Goal: Task Accomplishment & Management: Manage account settings

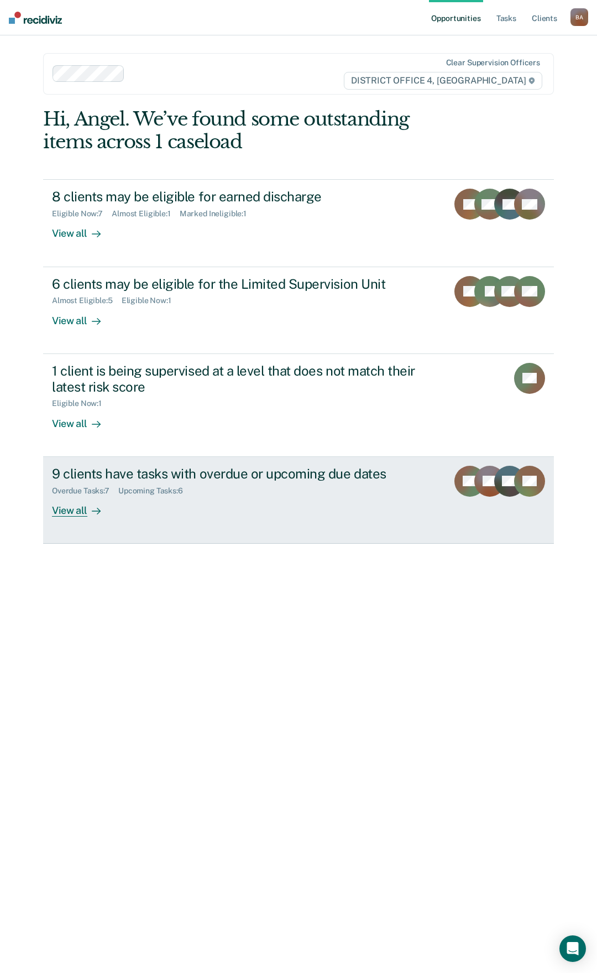
click at [79, 508] on div "View all" at bounding box center [83, 506] width 62 height 22
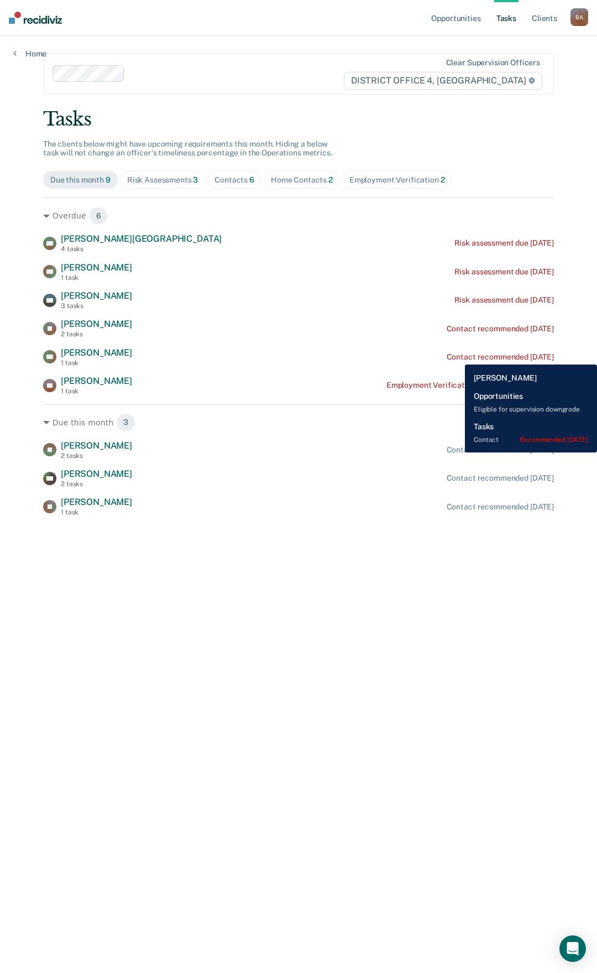
click at [457, 356] on div "Contact recommended [DATE]" at bounding box center [500, 356] width 107 height 9
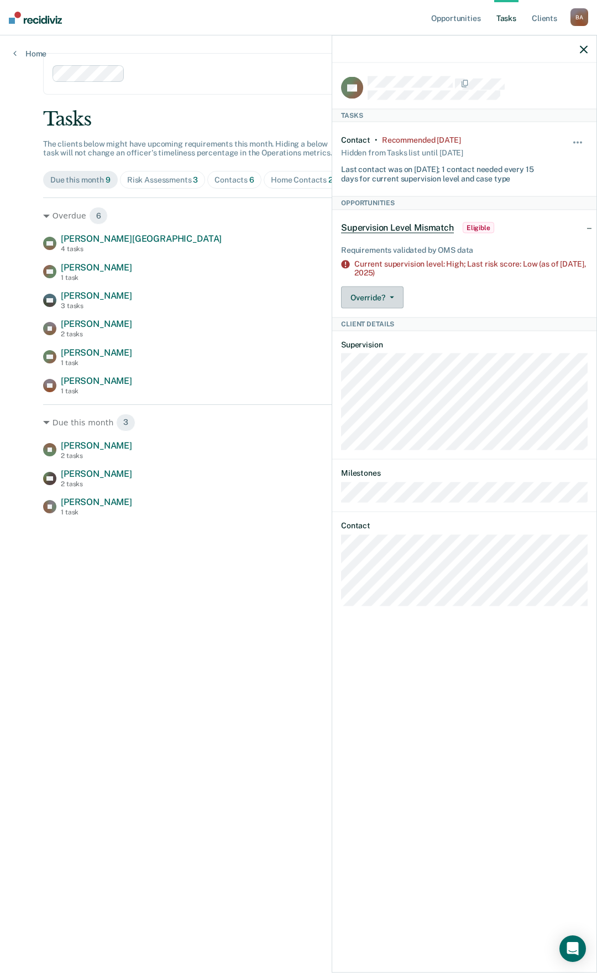
click at [364, 297] on button "Override?" at bounding box center [372, 298] width 62 height 22
click at [384, 343] on button "[PERSON_NAME]" at bounding box center [394, 342] width 107 height 18
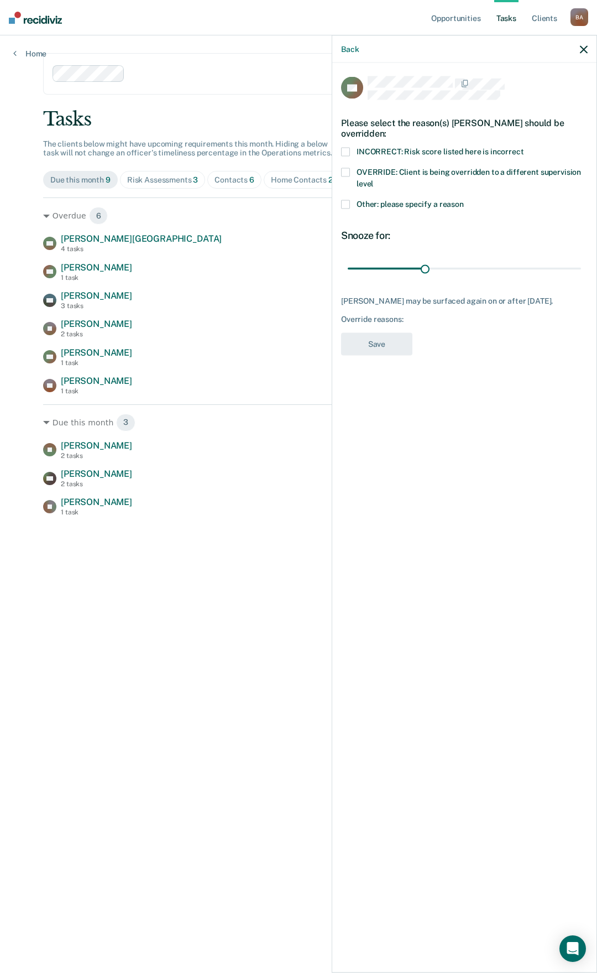
click at [344, 172] on span at bounding box center [345, 172] width 9 height 9
drag, startPoint x: 365, startPoint y: 345, endPoint x: 215, endPoint y: 268, distance: 169.2
click at [362, 342] on button "Save" at bounding box center [376, 344] width 71 height 23
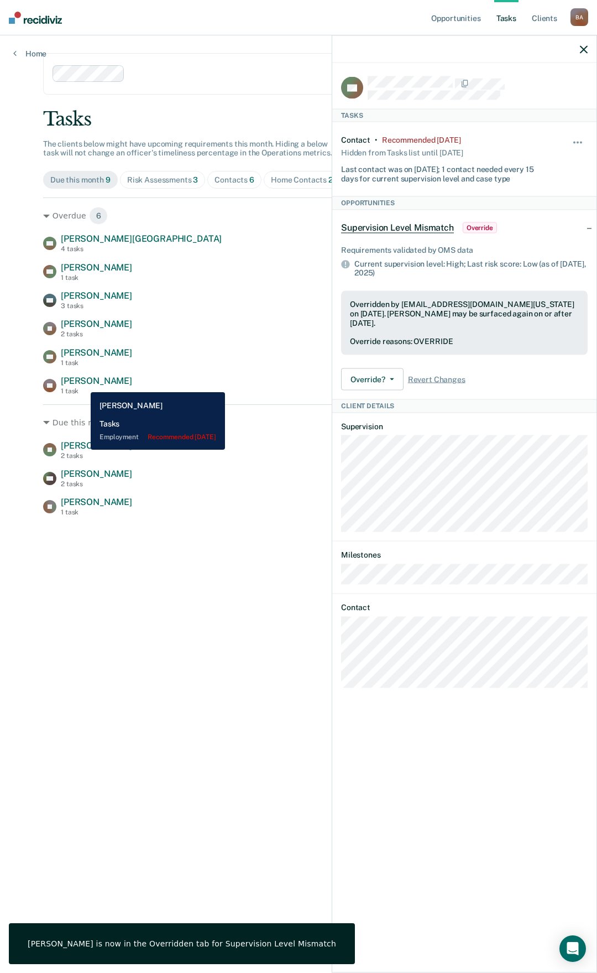
click at [82, 384] on span "[PERSON_NAME]" at bounding box center [96, 381] width 71 height 11
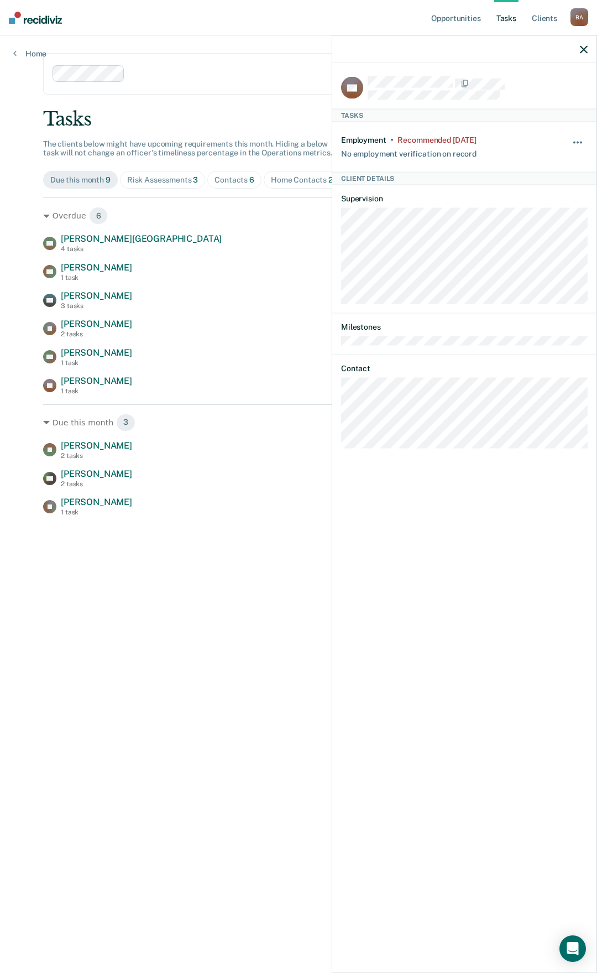
click at [575, 142] on span "button" at bounding box center [575, 143] width 2 height 2
click at [526, 226] on button "90 days" at bounding box center [548, 231] width 80 height 18
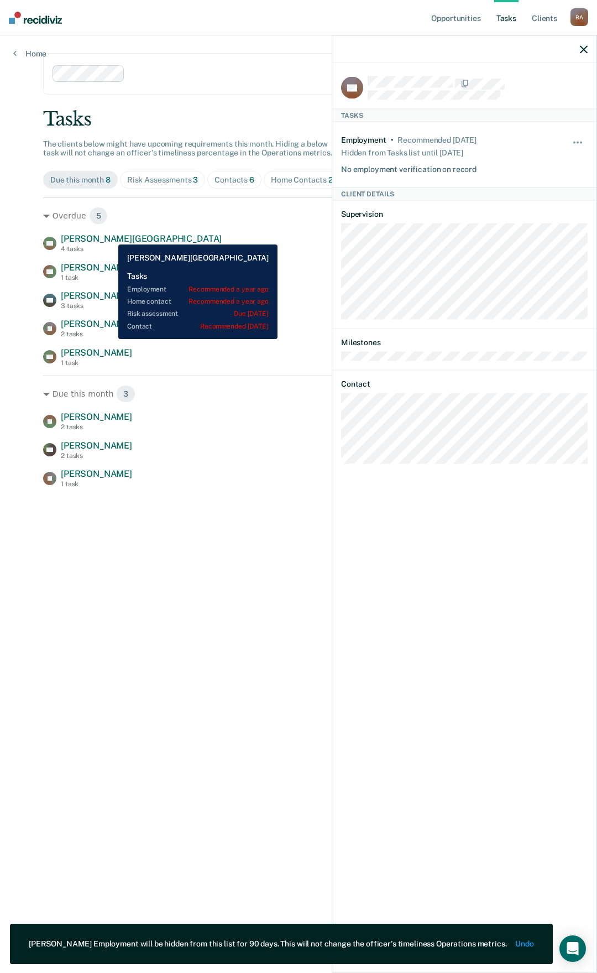
click at [110, 236] on span "[PERSON_NAME][GEOGRAPHIC_DATA]" at bounding box center [141, 238] width 161 height 11
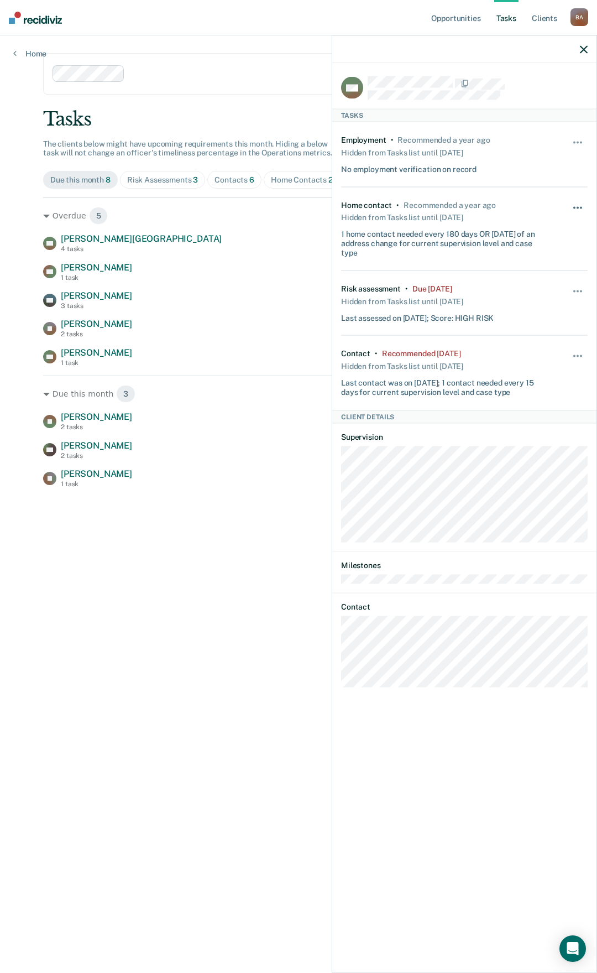
click at [580, 204] on button "button" at bounding box center [578, 213] width 19 height 18
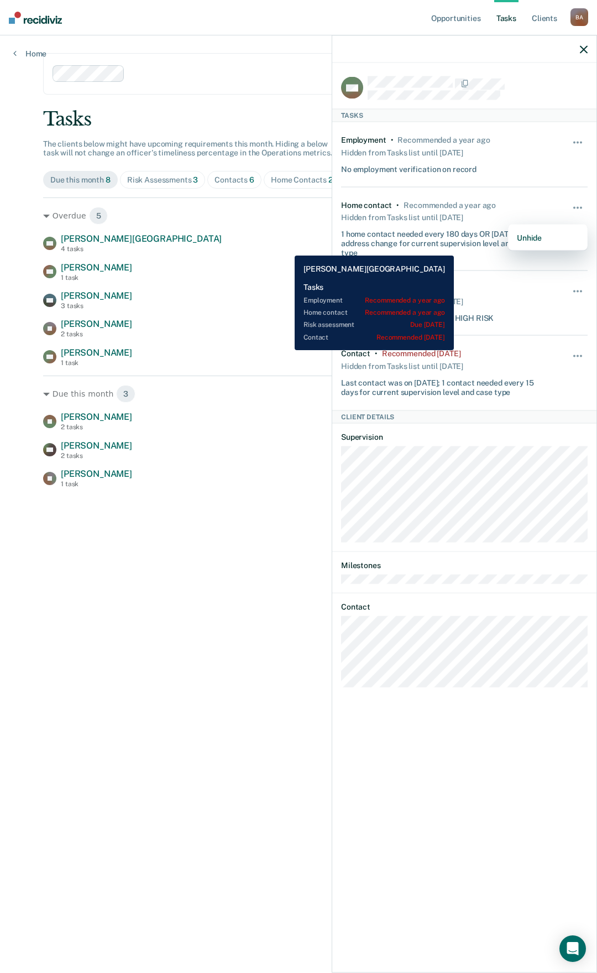
click at [287, 247] on div "[PERSON_NAME] 4 tasks Risk assessment due [DATE]" at bounding box center [298, 242] width 511 height 19
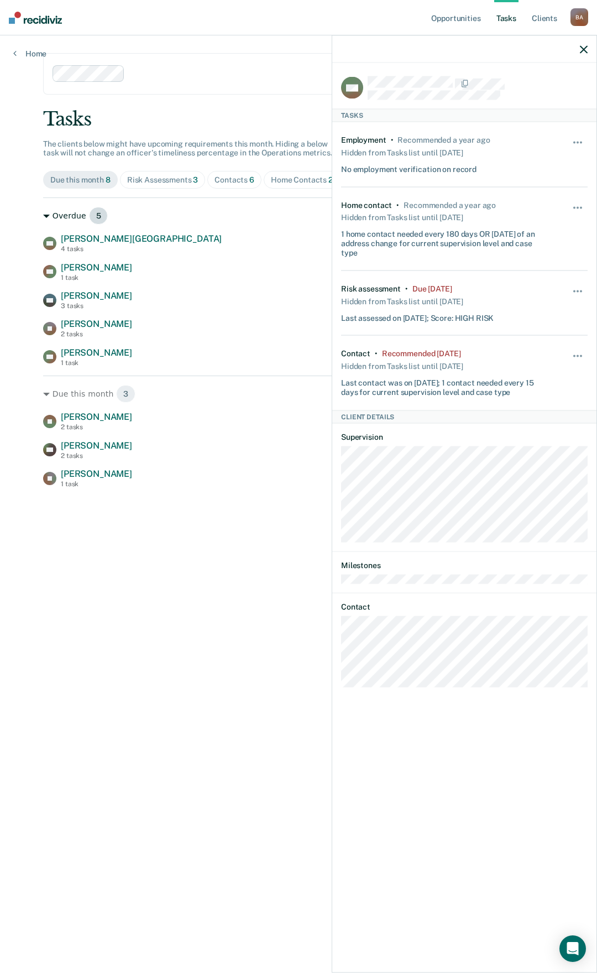
click at [293, 219] on div "Overdue 5" at bounding box center [298, 216] width 511 height 18
